Goal: Task Accomplishment & Management: Manage account settings

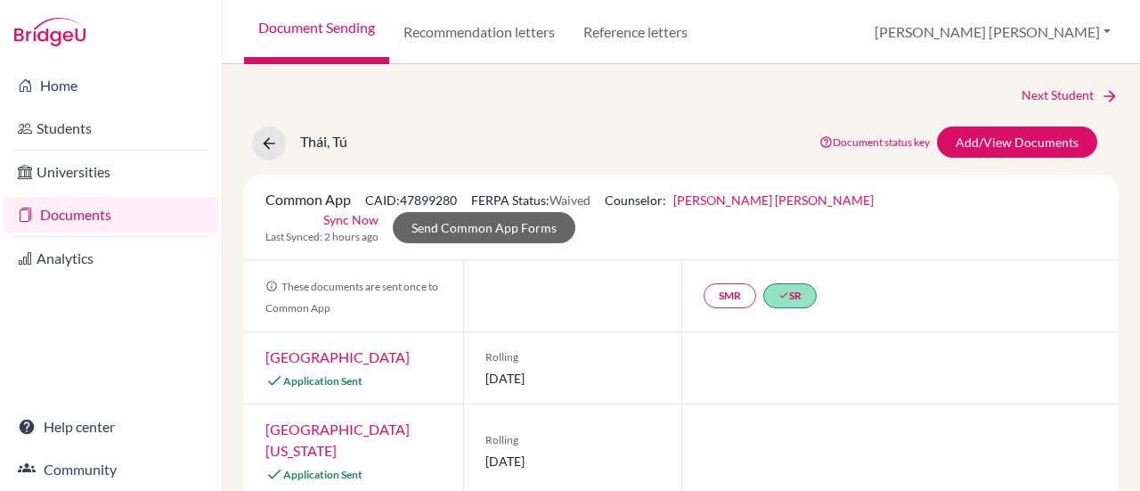
scroll to position [315, 0]
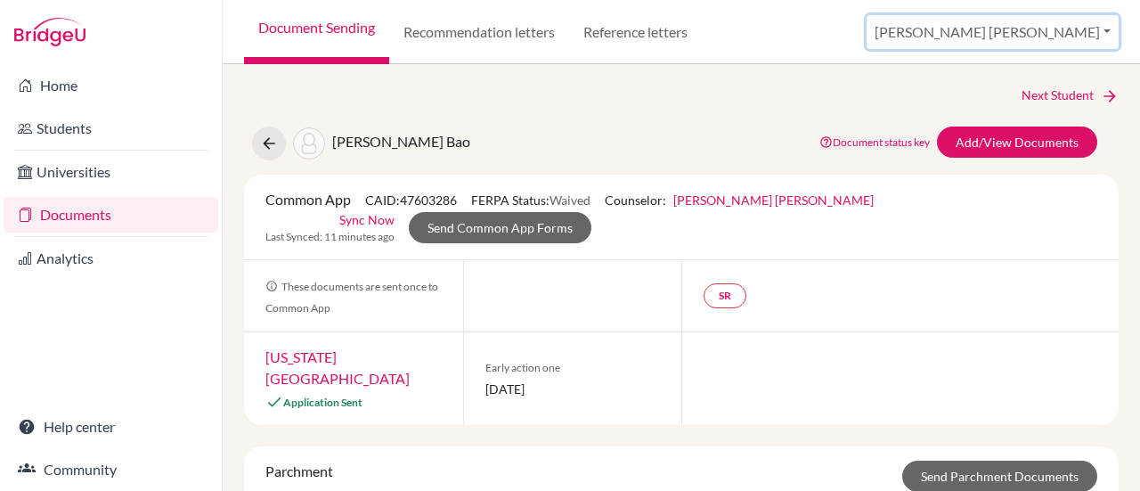
click at [1094, 31] on button "Robert Wes" at bounding box center [992, 32] width 252 height 34
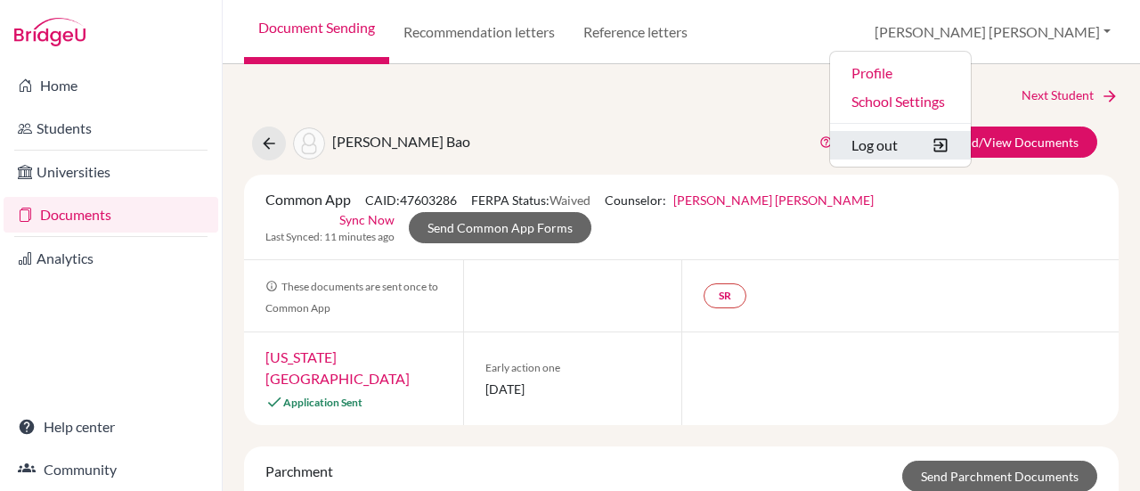
click at [971, 146] on button "Log out" at bounding box center [900, 145] width 141 height 28
